Goal: Task Accomplishment & Management: Complete application form

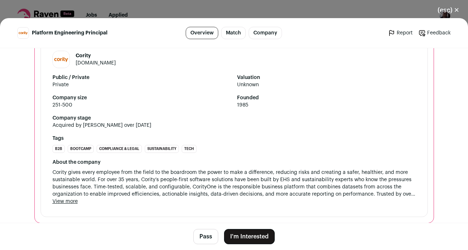
scroll to position [787, 0]
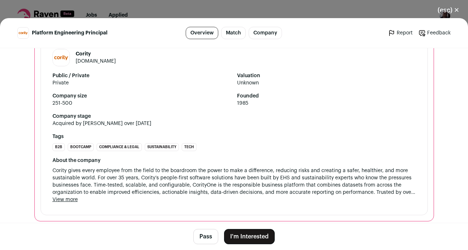
click at [264, 235] on button "I'm Interested" at bounding box center [249, 236] width 51 height 15
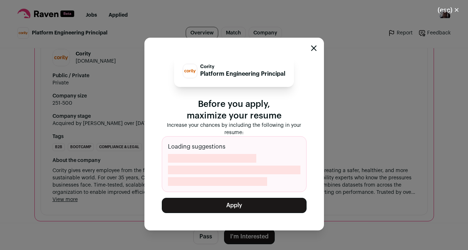
click at [264, 208] on button "Apply" at bounding box center [234, 205] width 145 height 15
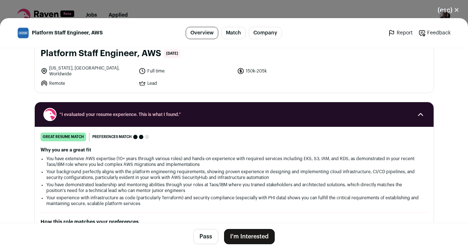
scroll to position [47, 0]
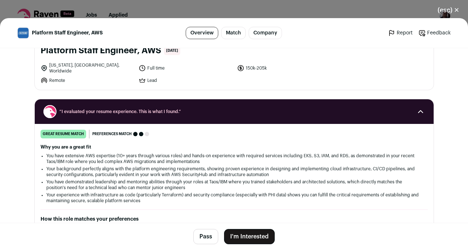
click at [246, 234] on button "I'm Interested" at bounding box center [249, 236] width 51 height 15
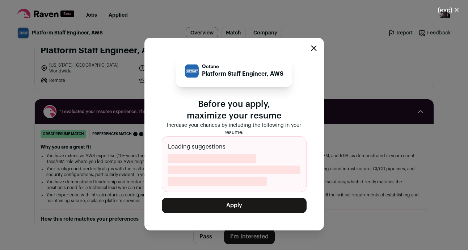
click at [237, 204] on button "Apply" at bounding box center [234, 205] width 145 height 15
